Goal: Task Accomplishment & Management: Complete application form

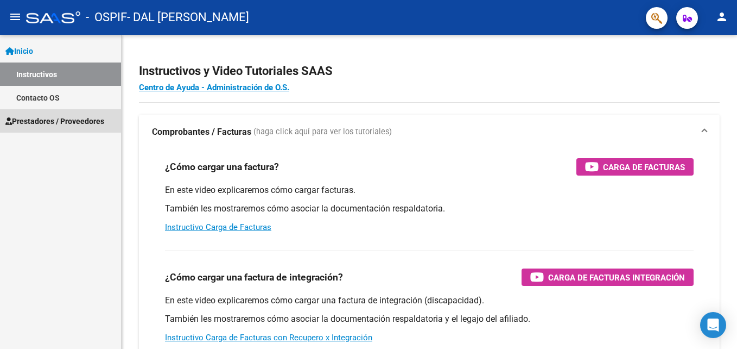
click at [49, 118] on span "Prestadores / Proveedores" at bounding box center [54, 121] width 99 height 12
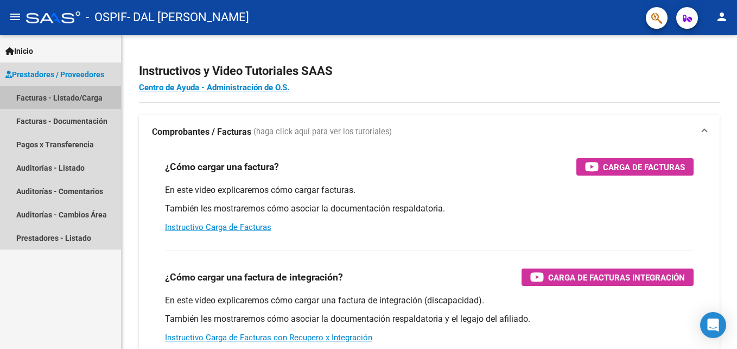
click at [73, 93] on link "Facturas - Listado/Carga" at bounding box center [60, 97] width 121 height 23
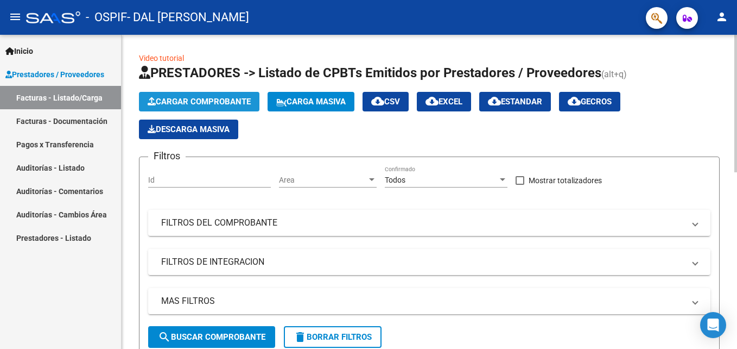
click at [186, 98] on span "Cargar Comprobante" at bounding box center [199, 102] width 103 height 10
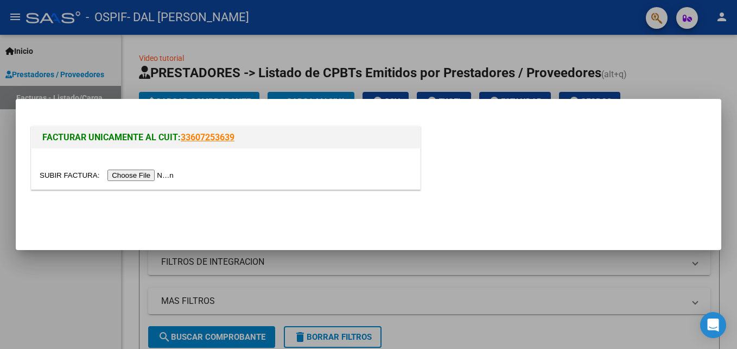
click at [150, 178] on input "file" at bounding box center [108, 174] width 137 height 11
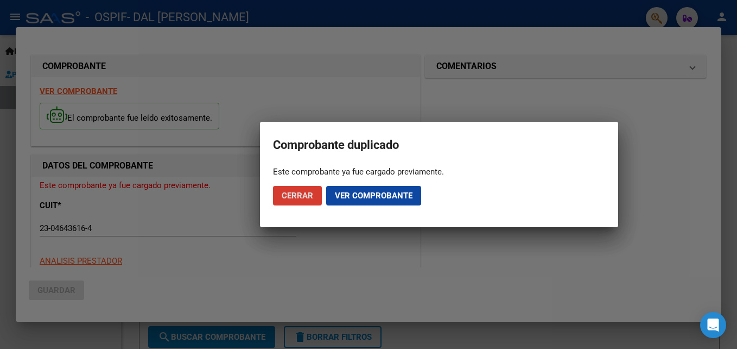
click at [384, 195] on span "Ver comprobante" at bounding box center [374, 196] width 78 height 10
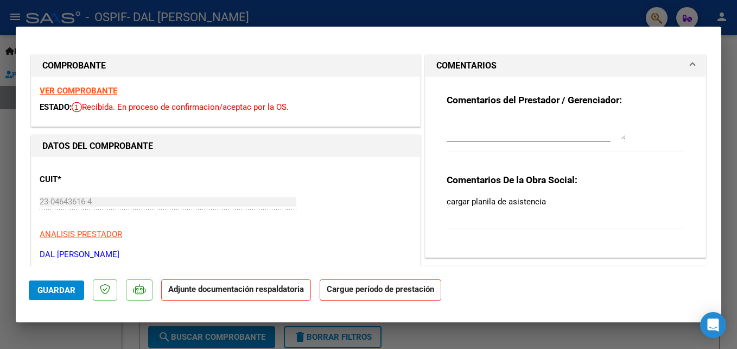
click at [258, 293] on strong "Adjunte documentación respaldatoria" at bounding box center [236, 289] width 136 height 10
click at [422, 1] on div at bounding box center [368, 174] width 737 height 349
type input "$ 0,00"
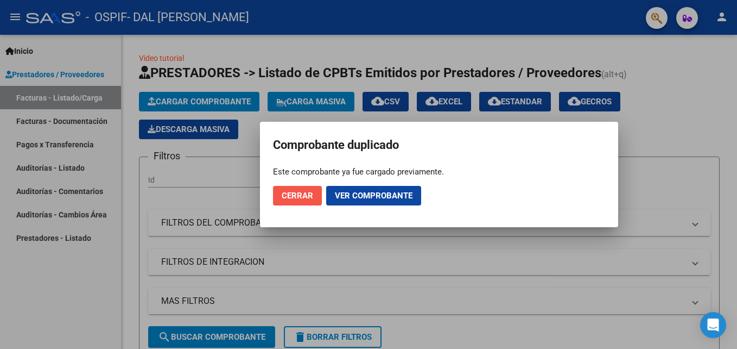
click at [299, 192] on span "Cerrar" at bounding box center [297, 196] width 31 height 10
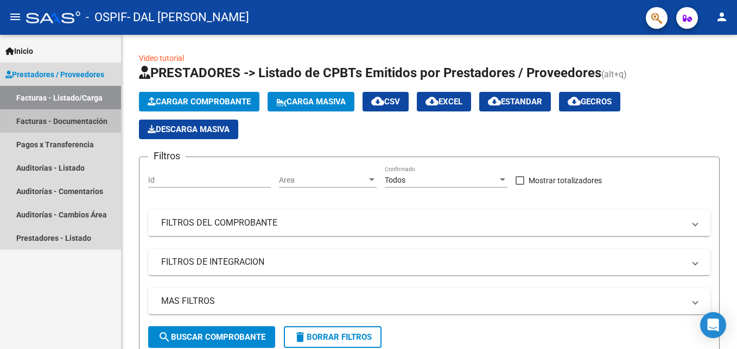
click at [56, 119] on link "Facturas - Documentación" at bounding box center [60, 120] width 121 height 23
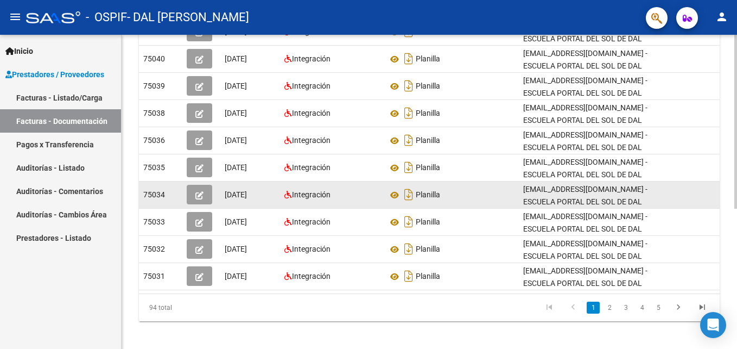
scroll to position [252, 0]
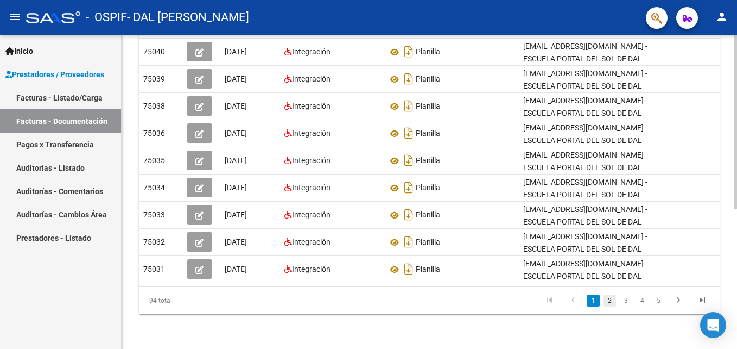
click at [606, 301] on link "2" at bounding box center [609, 300] width 13 height 12
click at [611, 302] on link "2" at bounding box center [609, 300] width 13 height 12
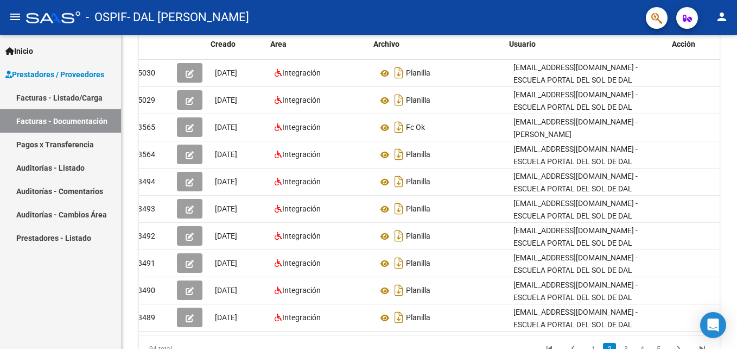
scroll to position [0, 16]
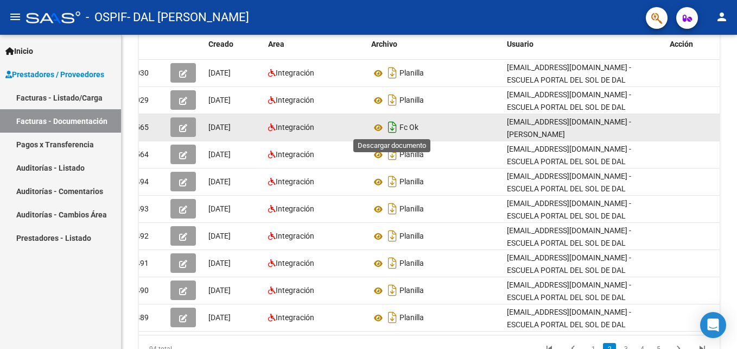
click at [390, 128] on icon "Descargar documento" at bounding box center [392, 126] width 14 height 17
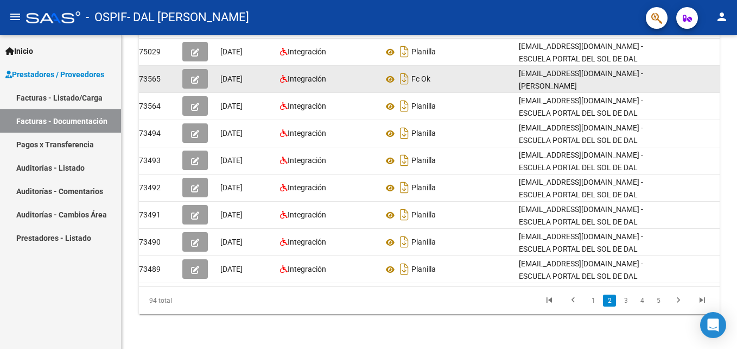
scroll to position [0, 0]
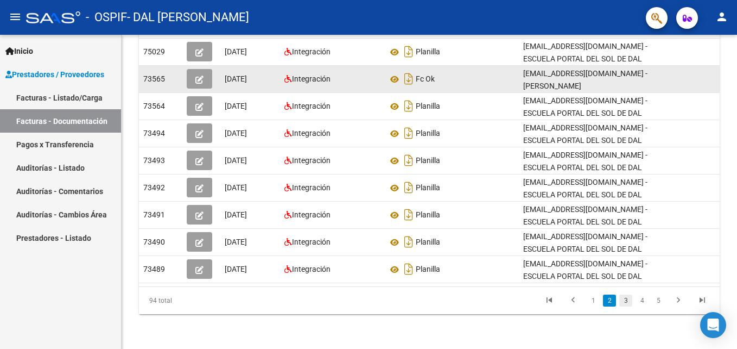
click at [625, 301] on link "3" at bounding box center [625, 300] width 13 height 12
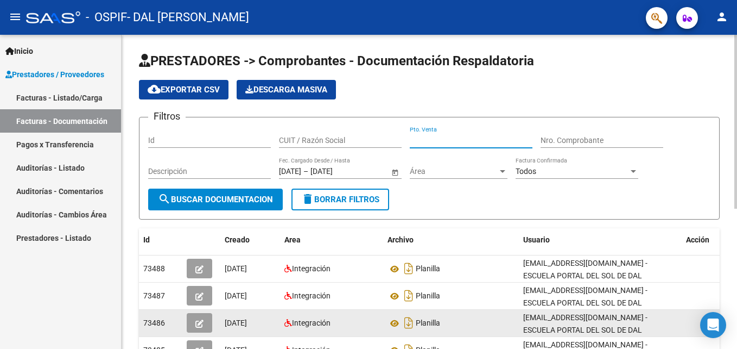
click at [423, 142] on input "Pto. Venta" at bounding box center [471, 140] width 123 height 9
type input "00003"
click at [561, 148] on div "Nro. Comprobante" at bounding box center [602, 141] width 123 height 31
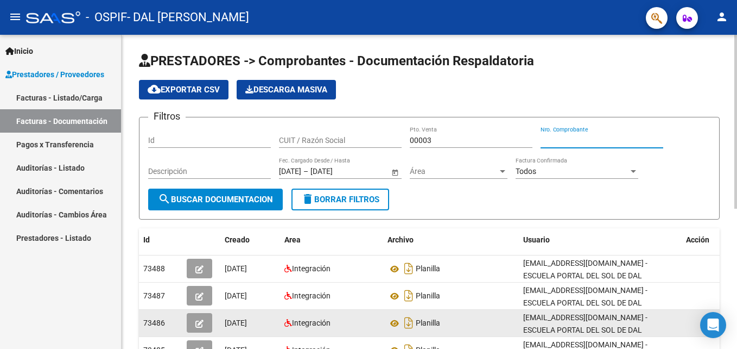
drag, startPoint x: 561, startPoint y: 148, endPoint x: 556, endPoint y: 140, distance: 9.0
click at [556, 140] on input "Nro. Comprobante" at bounding box center [602, 140] width 123 height 9
type input "00016355"
click at [248, 194] on span "search Buscar Documentacion" at bounding box center [215, 199] width 115 height 10
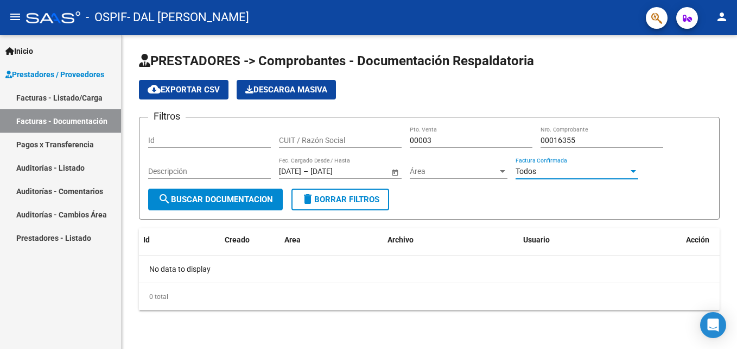
click at [571, 167] on div "Todos" at bounding box center [572, 171] width 113 height 9
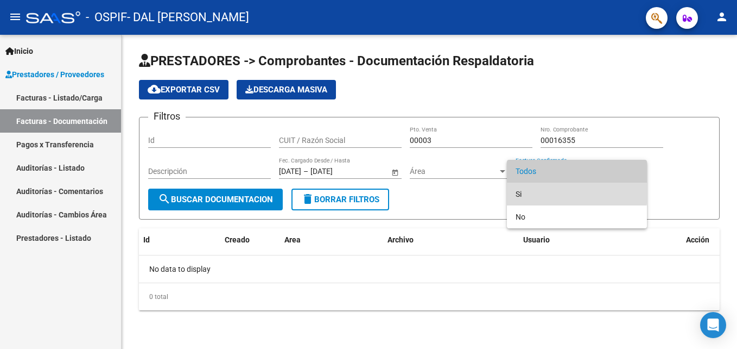
click at [523, 191] on span "Si" at bounding box center [577, 193] width 123 height 23
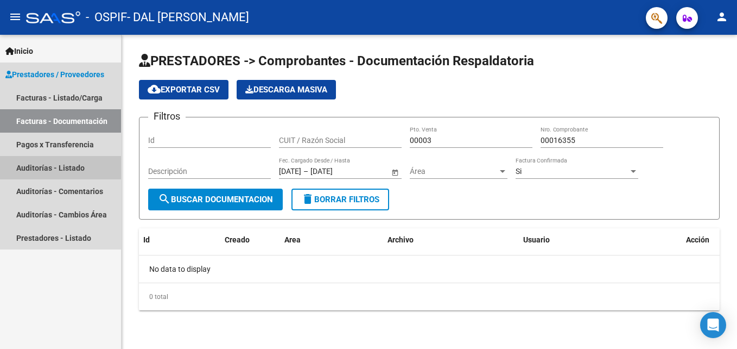
click at [51, 164] on link "Auditorías - Listado" at bounding box center [60, 167] width 121 height 23
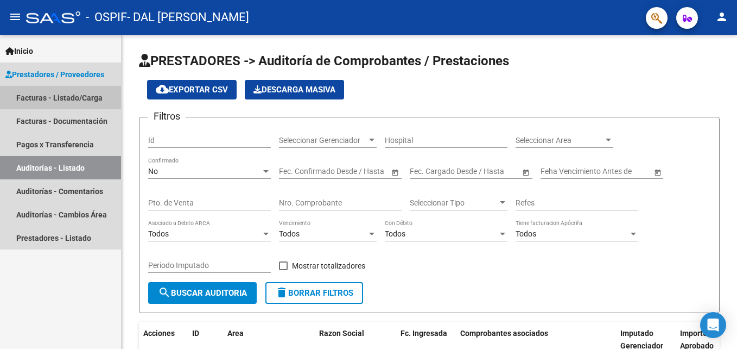
click at [45, 97] on link "Facturas - Listado/Carga" at bounding box center [60, 97] width 121 height 23
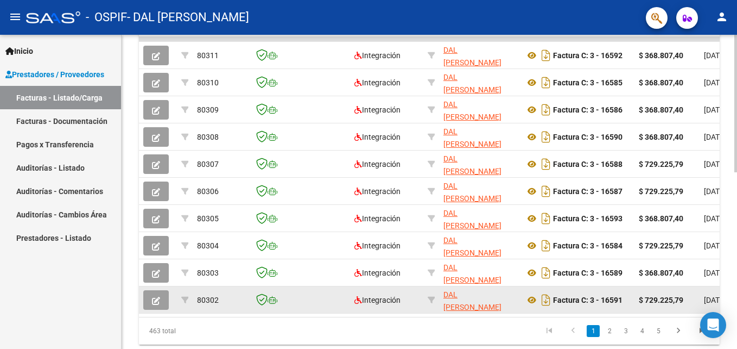
scroll to position [380, 0]
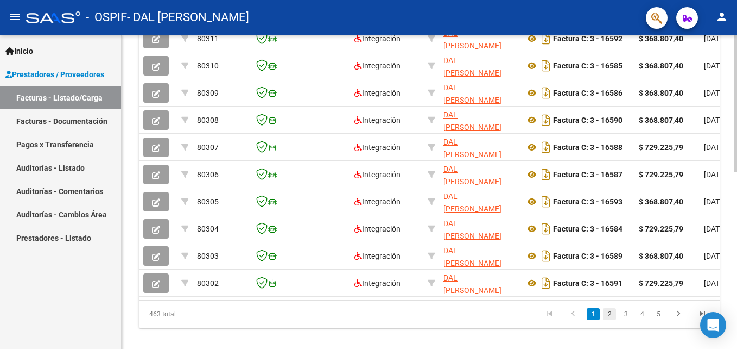
click at [606, 320] on link "2" at bounding box center [609, 314] width 13 height 12
click at [625, 320] on link "3" at bounding box center [625, 314] width 13 height 12
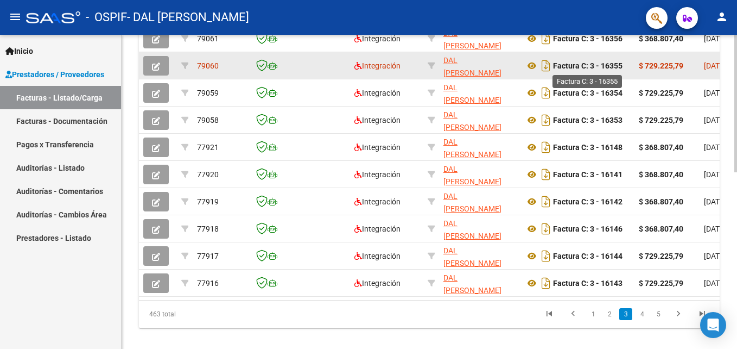
click at [585, 65] on strong "Factura C: 3 - 16355" at bounding box center [587, 65] width 69 height 9
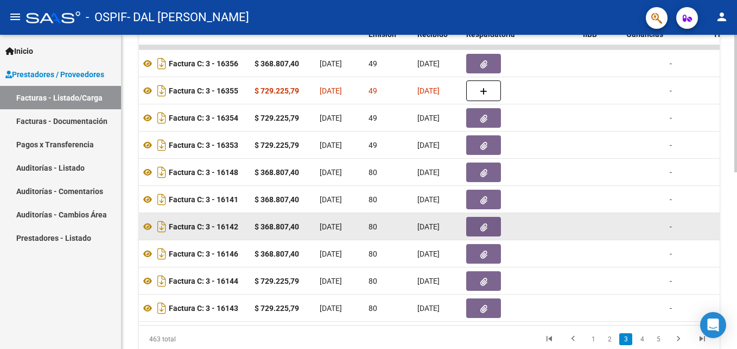
scroll to position [294, 0]
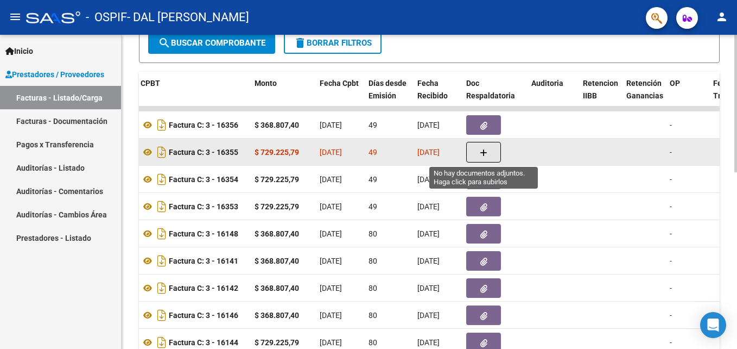
click at [482, 150] on icon "button" at bounding box center [484, 153] width 8 height 8
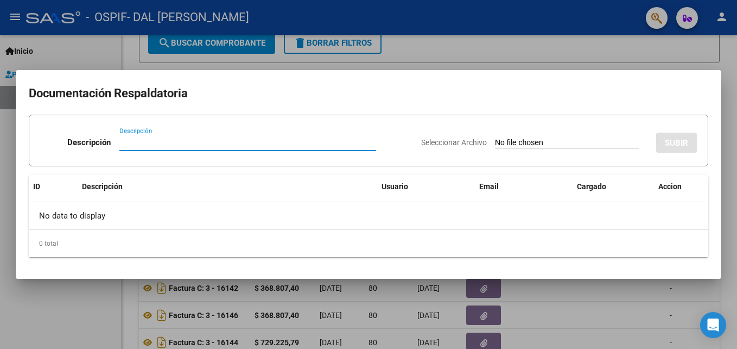
click at [213, 144] on input "Descripción" at bounding box center [247, 142] width 257 height 10
type input "planilla"
click at [495, 147] on input "Seleccionar Archivo" at bounding box center [567, 143] width 144 height 10
type input "C:\fakepath\[PERSON_NAME].pdf"
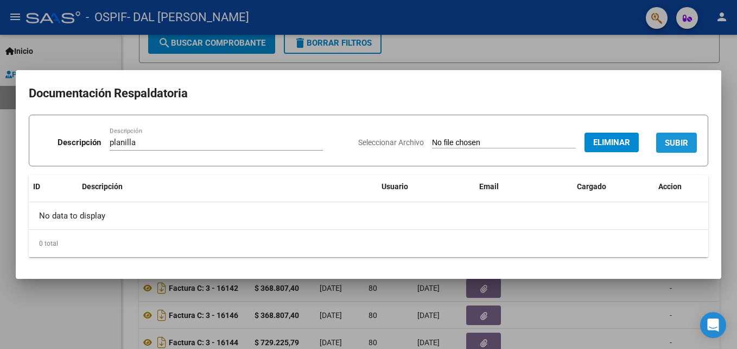
click at [686, 141] on span "SUBIR" at bounding box center [676, 143] width 23 height 10
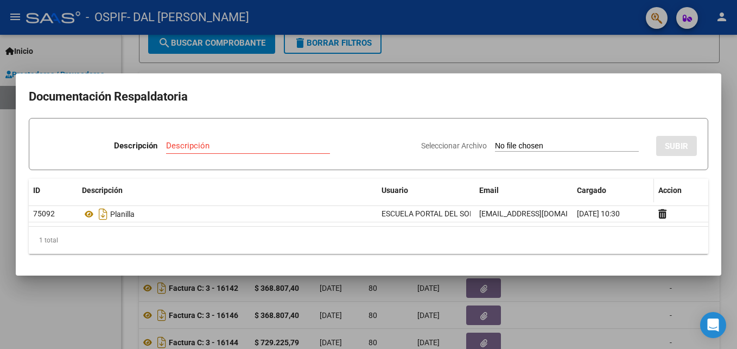
click at [593, 189] on span "Cargado" at bounding box center [591, 190] width 29 height 9
click at [238, 149] on input "Descripción" at bounding box center [248, 146] width 164 height 10
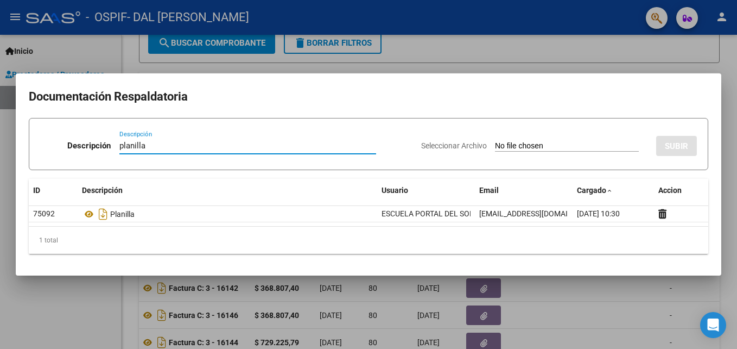
type input "planilla"
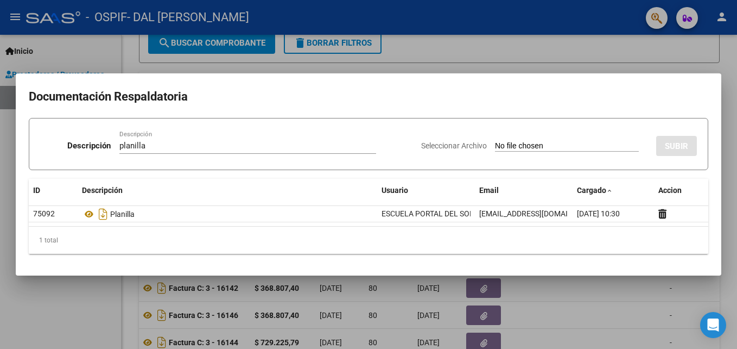
click at [524, 145] on input "Seleccionar Archivo" at bounding box center [567, 146] width 144 height 10
type input "C:\fakepath\[PERSON_NAME].pdf"
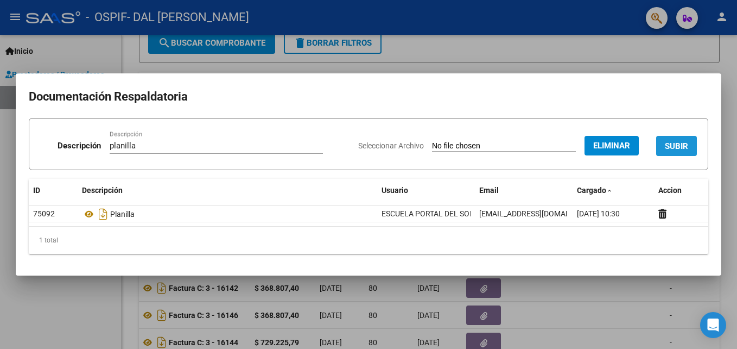
click at [685, 144] on span "SUBIR" at bounding box center [676, 146] width 23 height 10
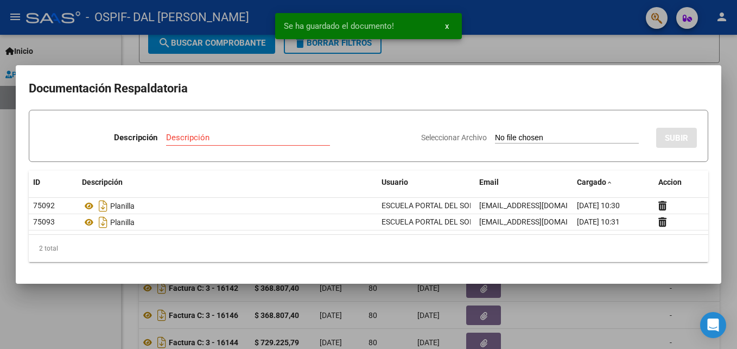
click at [556, 28] on div at bounding box center [368, 174] width 737 height 349
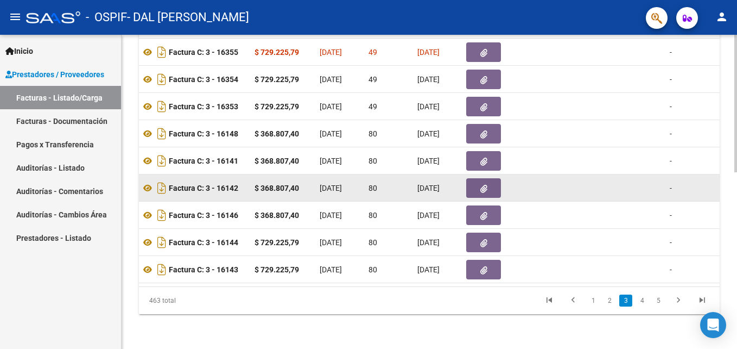
scroll to position [131, 0]
